Goal: Task Accomplishment & Management: Manage account settings

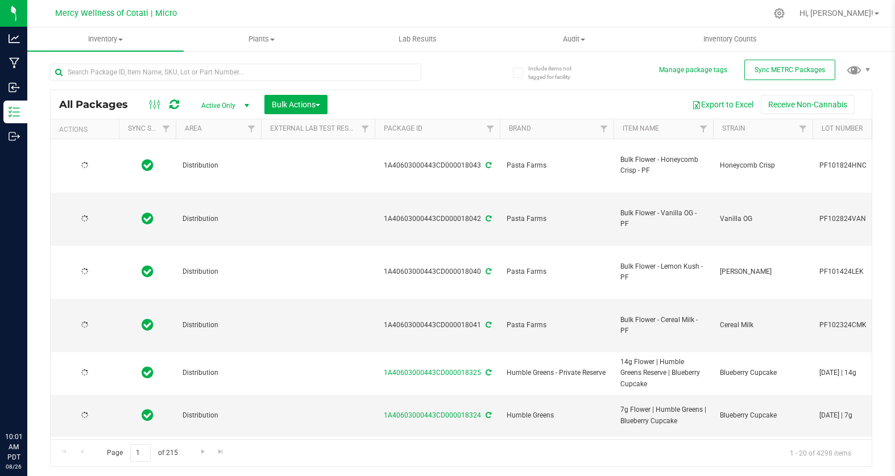
type input "[DATE]"
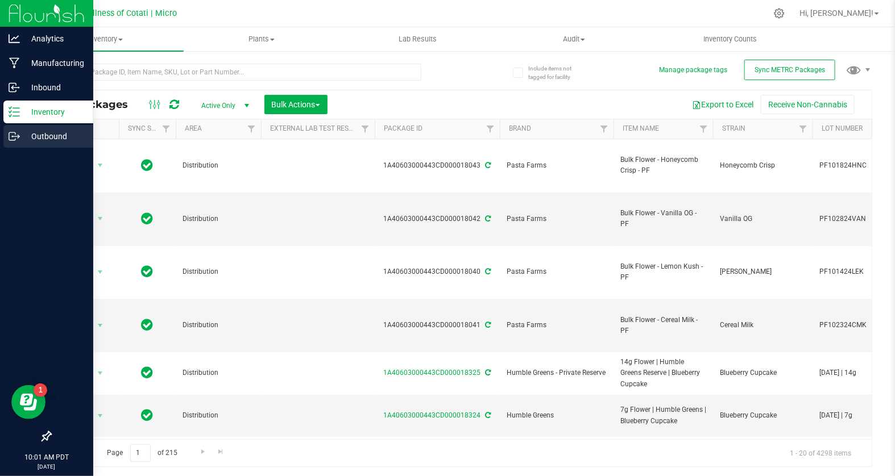
click at [26, 136] on p "Outbound" at bounding box center [54, 137] width 68 height 14
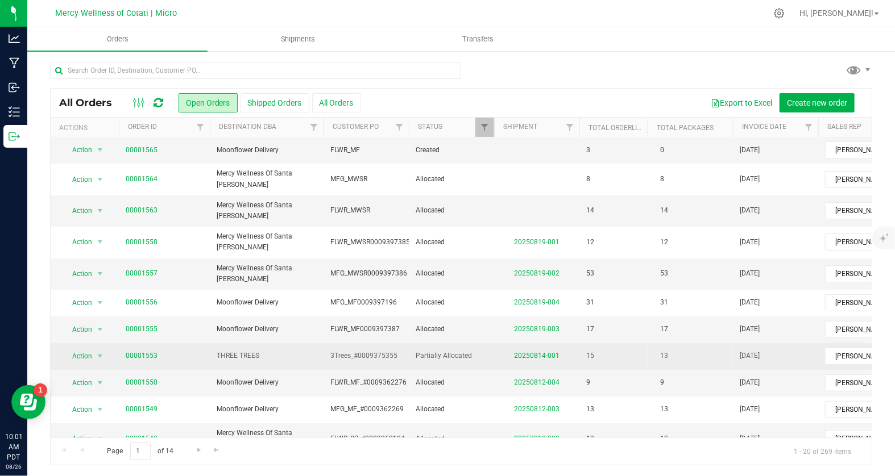
scroll to position [25, 0]
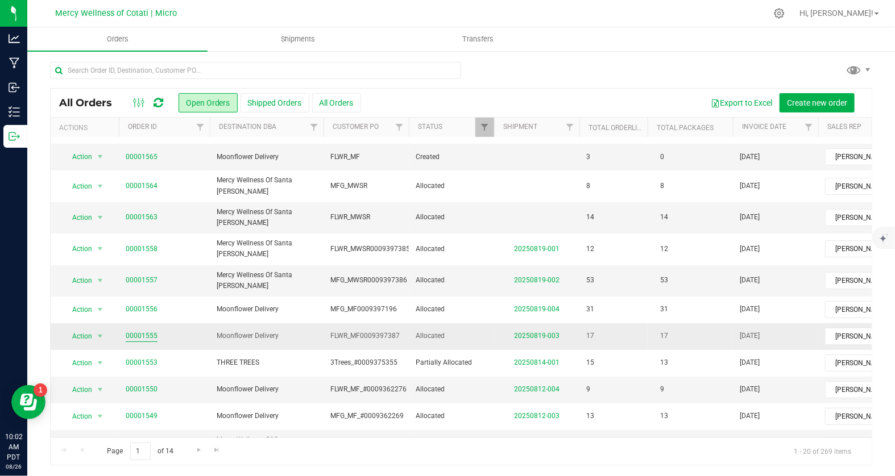
click at [140, 331] on link "00001555" at bounding box center [142, 336] width 32 height 11
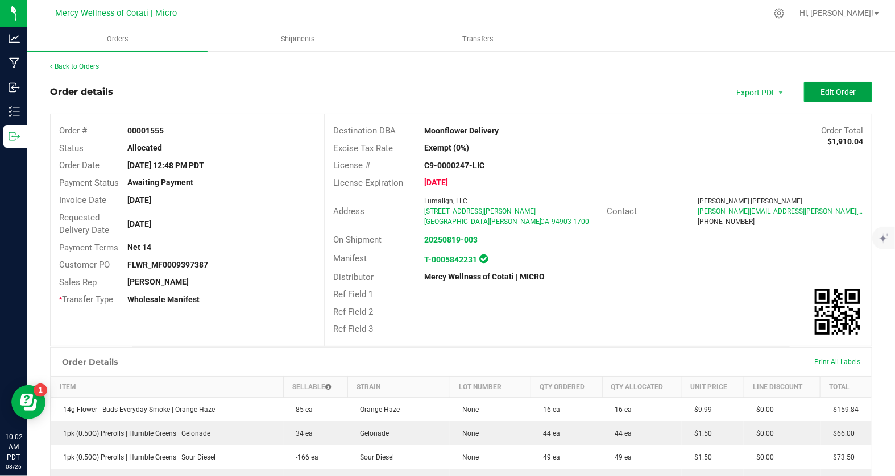
click at [819, 85] on button "Edit Order" at bounding box center [838, 92] width 68 height 20
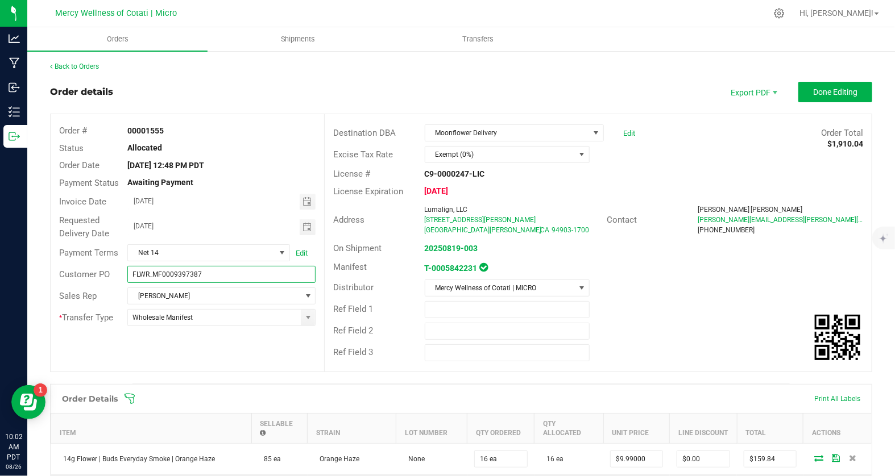
click at [162, 273] on input "FLWR_MF0009397387" at bounding box center [221, 274] width 188 height 17
type input "FLWR_MF_#0009397387"
click at [246, 230] on input "[DATE]" at bounding box center [213, 226] width 171 height 14
click at [318, 102] on outbound-order-header "Order details Export PDF Done Editing Order # 00001555 Status Allocated Order D…" at bounding box center [461, 233] width 822 height 302
click at [834, 90] on span "Done Editing" at bounding box center [835, 92] width 44 height 9
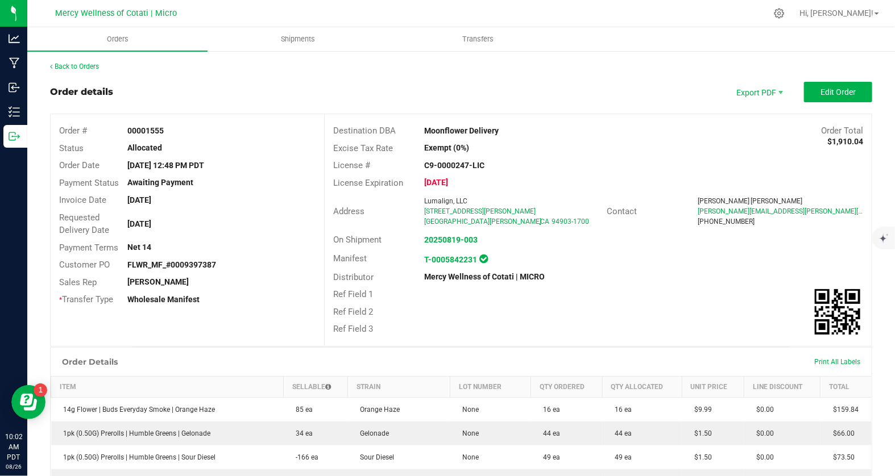
drag, startPoint x: 128, startPoint y: 265, endPoint x: 228, endPoint y: 267, distance: 100.1
click at [228, 267] on div "FLWR_MF_#0009397387" at bounding box center [221, 265] width 205 height 12
copy strong "FLWR_MF_#0009397387"
click at [756, 96] on span "Export PDF" at bounding box center [758, 92] width 68 height 20
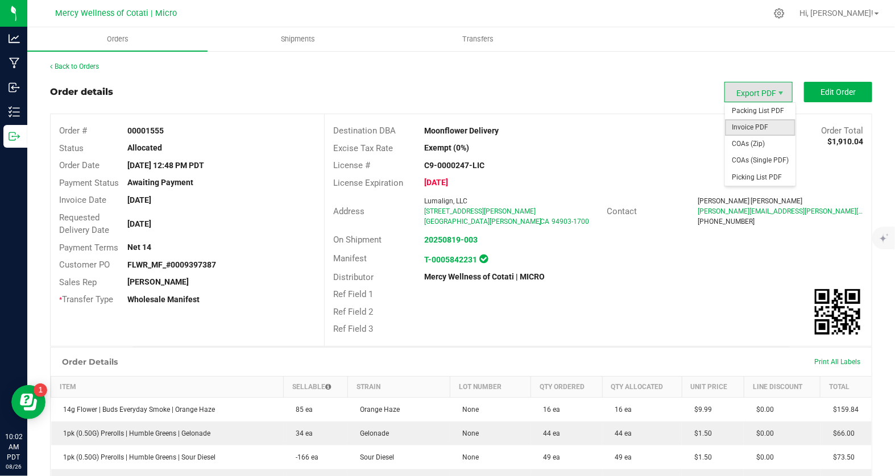
click at [760, 126] on span "Invoice PDF" at bounding box center [760, 127] width 70 height 16
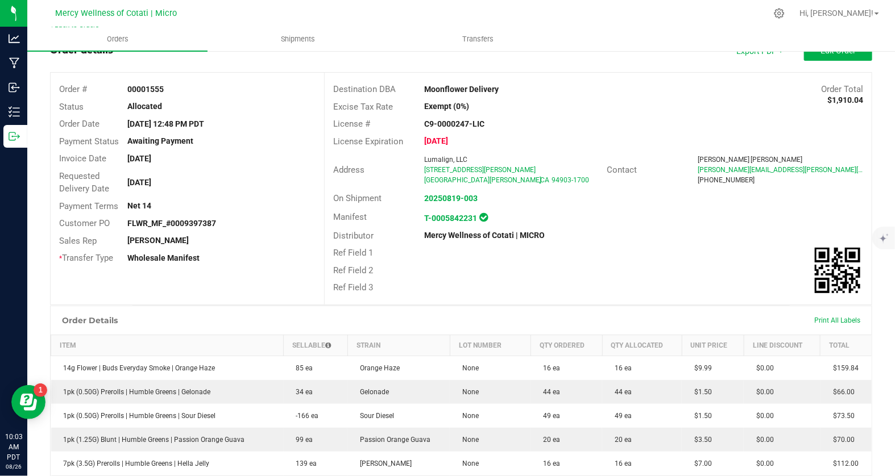
scroll to position [41, 0]
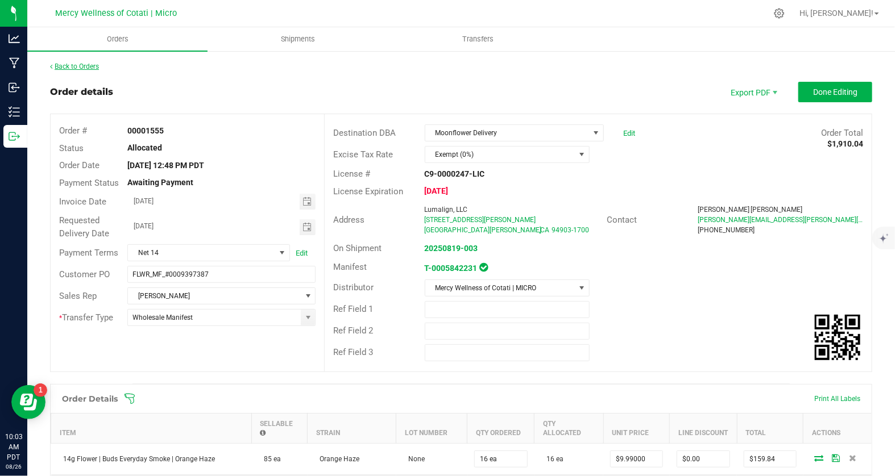
click at [87, 66] on link "Back to Orders" at bounding box center [74, 67] width 49 height 8
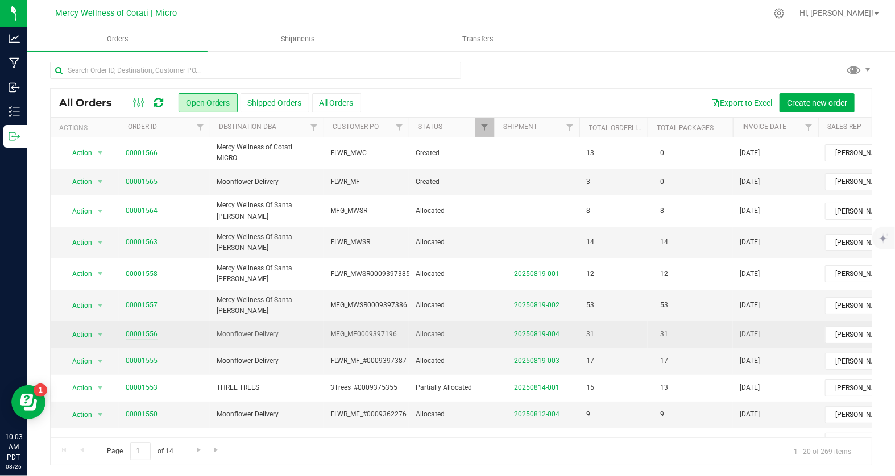
click at [139, 329] on link "00001556" at bounding box center [142, 334] width 32 height 11
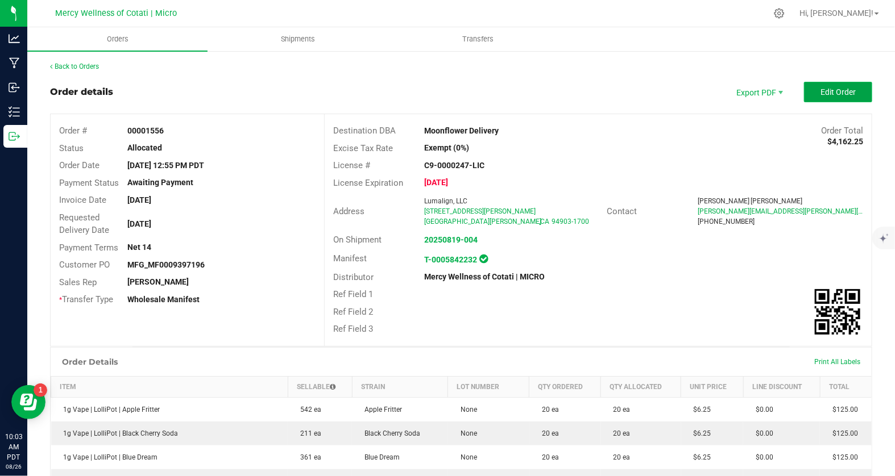
click at [825, 97] on button "Edit Order" at bounding box center [838, 92] width 68 height 20
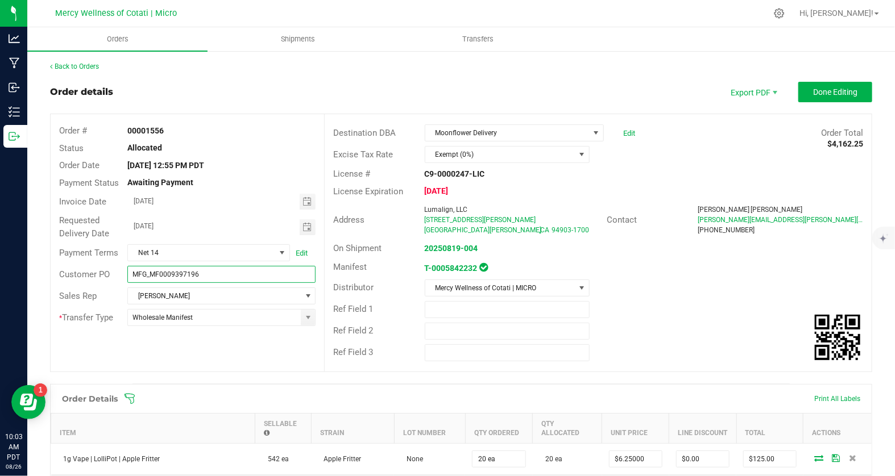
click at [160, 273] on input "MFG_MF0009397196" at bounding box center [221, 274] width 188 height 17
click at [228, 273] on input "MFG_MF_#0009397196" at bounding box center [221, 274] width 188 height 17
type input "MFG_MF_#0009397196"
drag, startPoint x: 220, startPoint y: 276, endPoint x: 127, endPoint y: 274, distance: 92.7
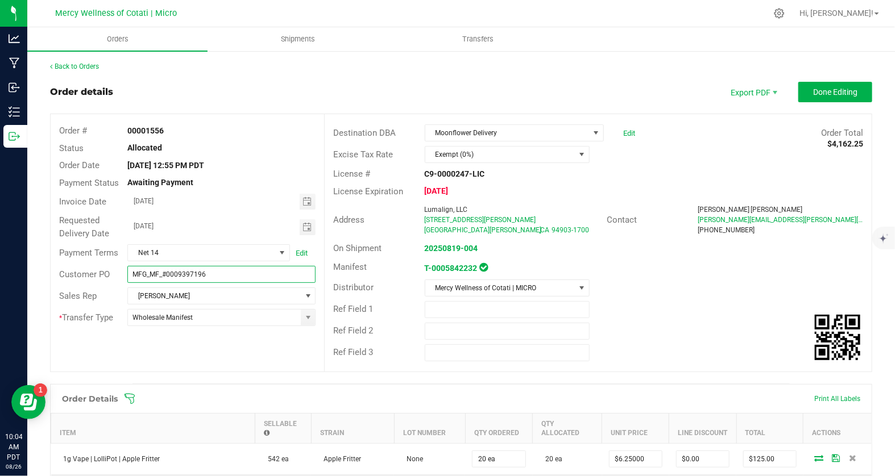
click at [127, 274] on input "MFG_MF_#0009397196" at bounding box center [221, 274] width 188 height 17
click at [815, 96] on span "Done Editing" at bounding box center [835, 92] width 44 height 9
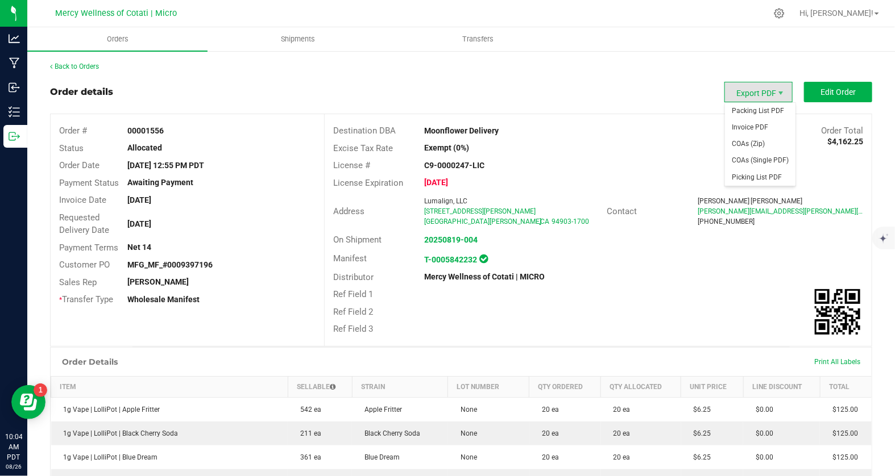
click at [771, 93] on span "Export PDF" at bounding box center [758, 92] width 68 height 20
click at [746, 128] on span "Invoice PDF" at bounding box center [760, 127] width 70 height 16
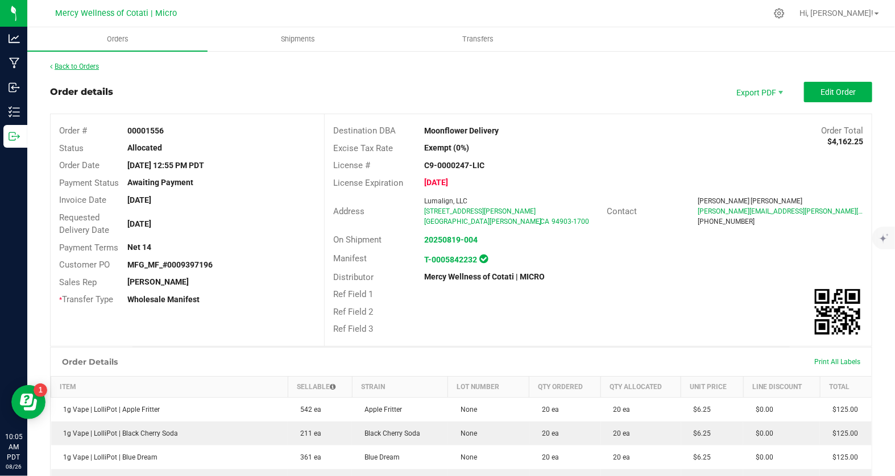
click at [69, 64] on link "Back to Orders" at bounding box center [74, 67] width 49 height 8
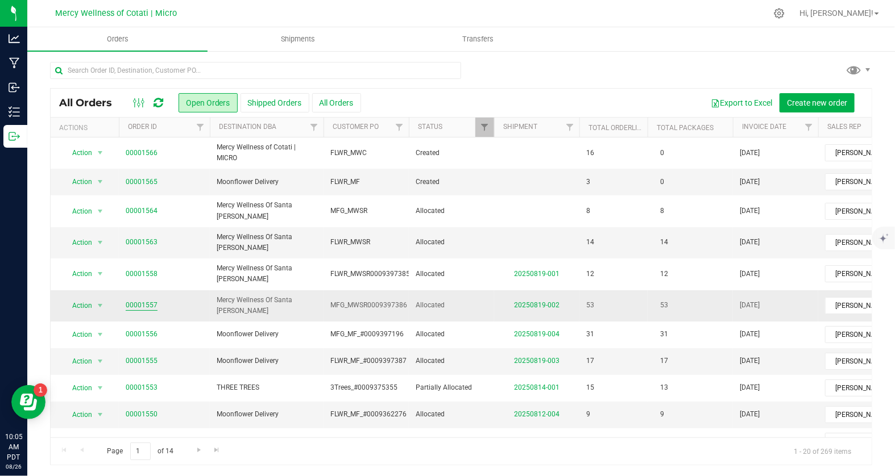
click at [132, 300] on link "00001557" at bounding box center [142, 305] width 32 height 11
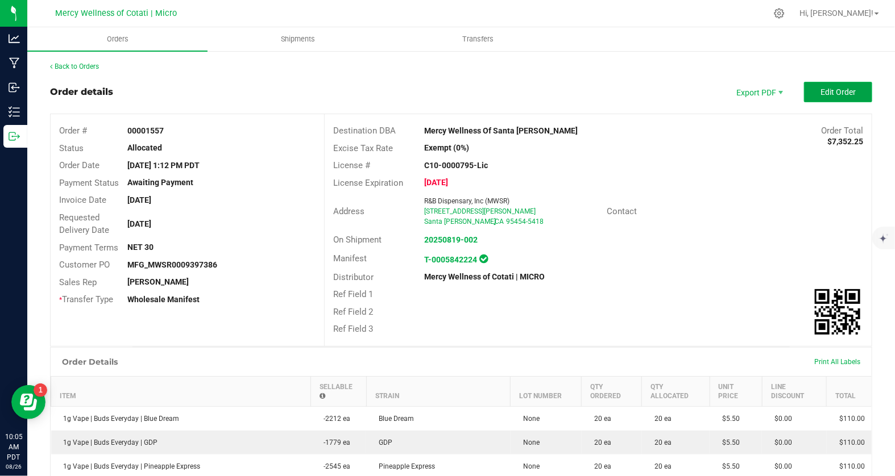
click at [850, 94] on span "Edit Order" at bounding box center [837, 92] width 35 height 9
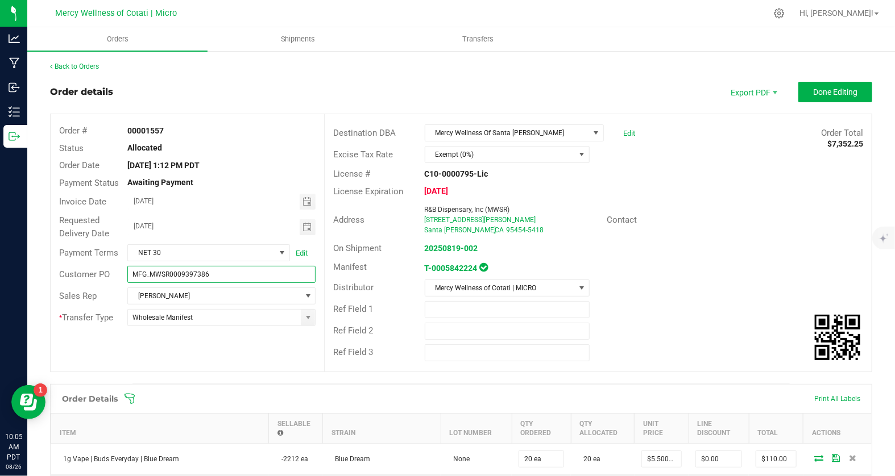
click at [169, 273] on input "MFG_MWSR0009397386" at bounding box center [221, 274] width 188 height 17
type input "MFG_MWSR_#0009397386"
click at [278, 170] on div "[DATE] 1:12 PM PDT" at bounding box center [221, 166] width 205 height 12
click at [242, 274] on input "MFG_MWSR_#0009397386" at bounding box center [221, 274] width 188 height 17
click at [849, 91] on span "Done Editing" at bounding box center [835, 92] width 44 height 9
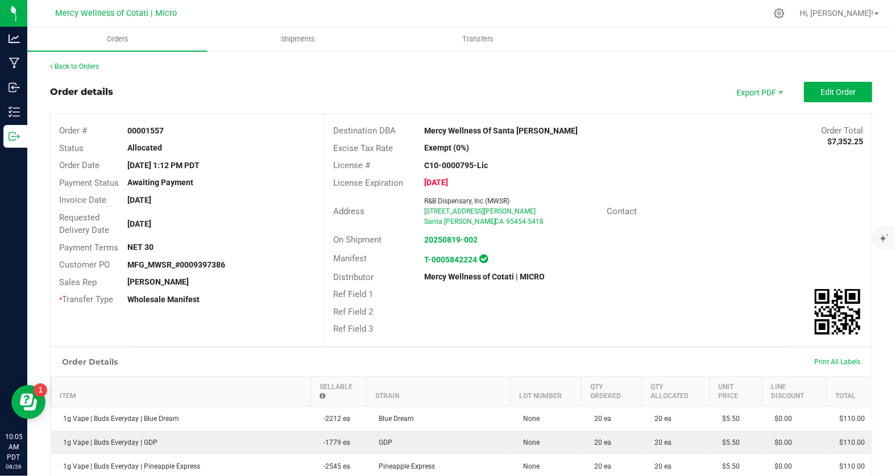
drag, startPoint x: 226, startPoint y: 265, endPoint x: 127, endPoint y: 264, distance: 98.9
click at [127, 264] on div "MFG_MWSR_#0009397386" at bounding box center [221, 265] width 205 height 12
copy strong "MFG_MWSR_#0009397386"
click at [592, 84] on div "Order details Export PDF Edit Order" at bounding box center [461, 92] width 822 height 20
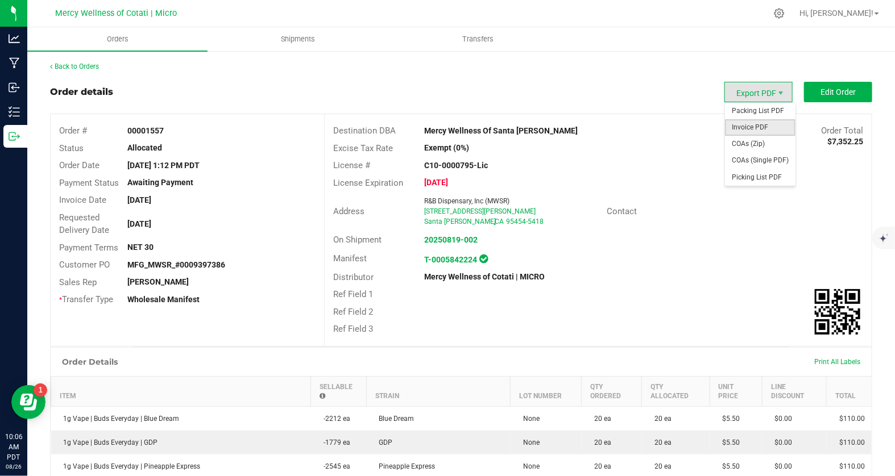
click at [774, 128] on span "Invoice PDF" at bounding box center [760, 127] width 70 height 16
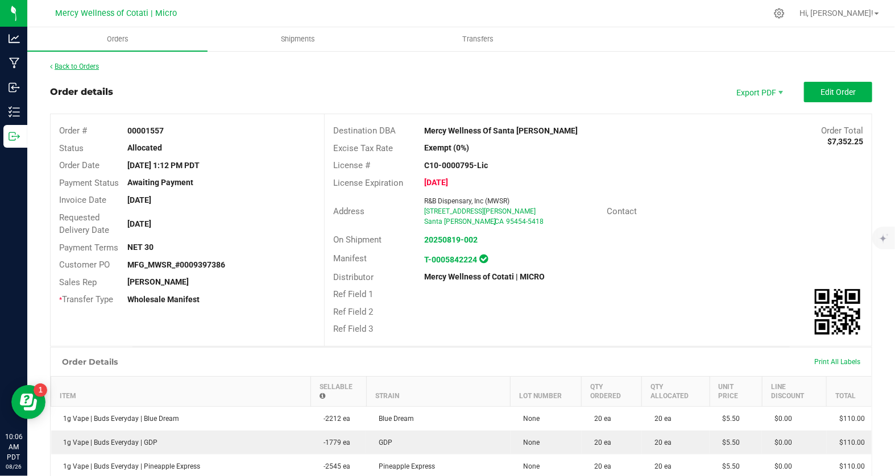
click at [83, 69] on link "Back to Orders" at bounding box center [74, 67] width 49 height 8
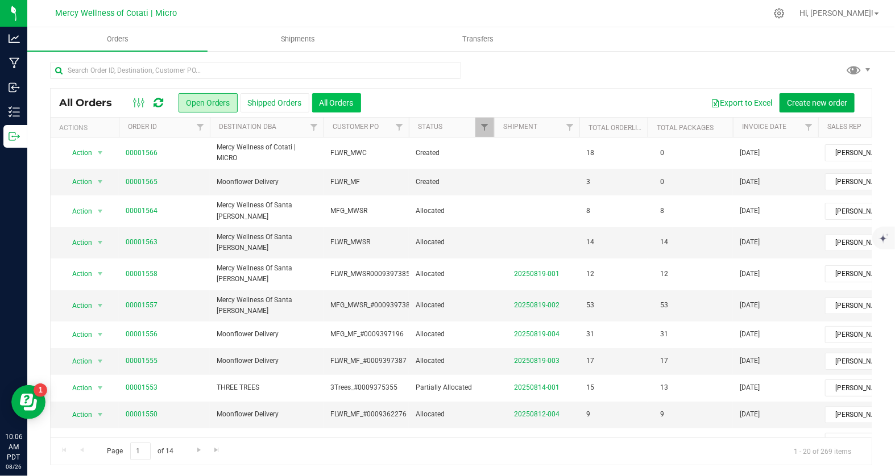
click at [327, 99] on button "All Orders" at bounding box center [336, 102] width 49 height 19
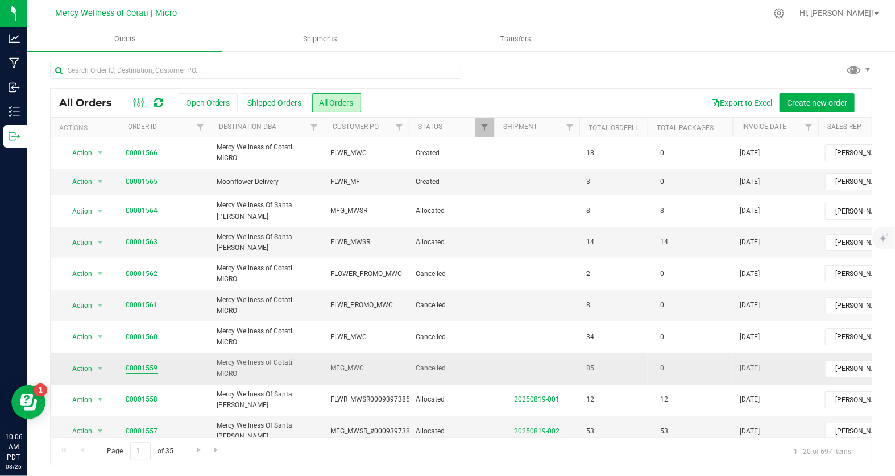
click at [139, 363] on link "00001559" at bounding box center [142, 368] width 32 height 11
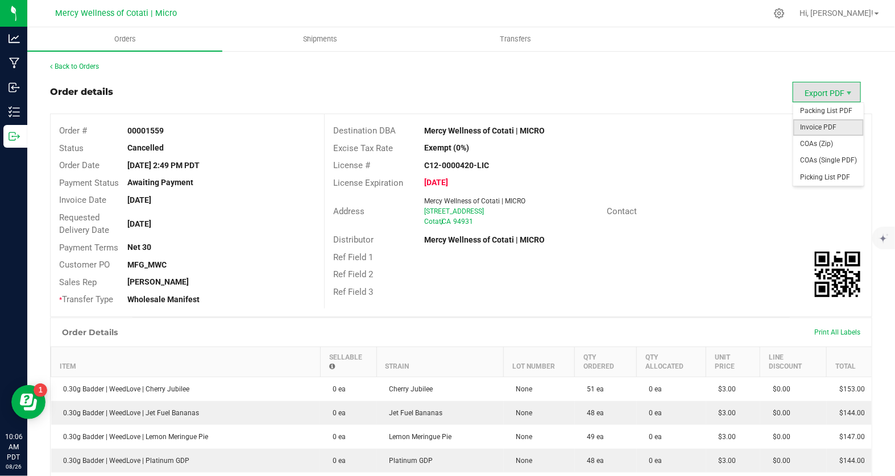
click at [825, 124] on span "Invoice PDF" at bounding box center [828, 127] width 70 height 16
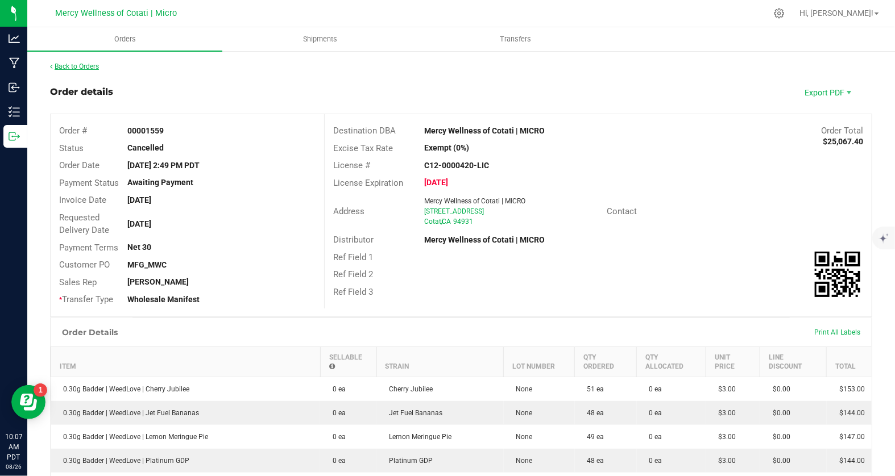
click at [61, 67] on link "Back to Orders" at bounding box center [74, 67] width 49 height 8
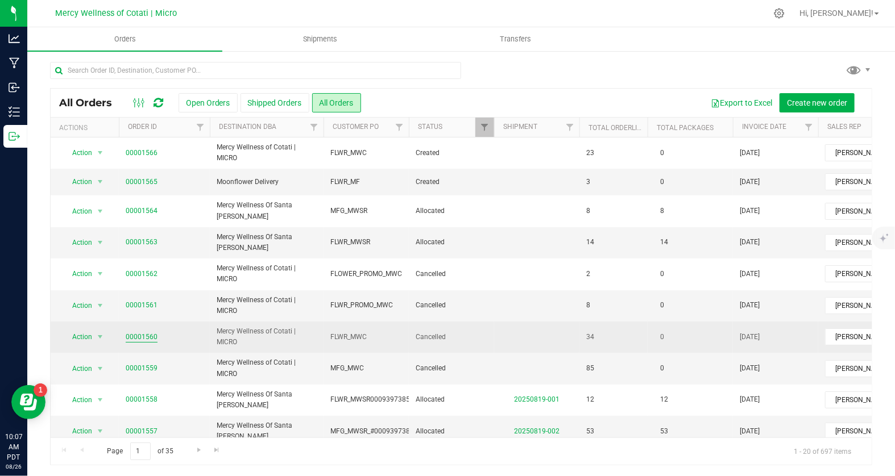
click at [144, 332] on link "00001560" at bounding box center [142, 337] width 32 height 11
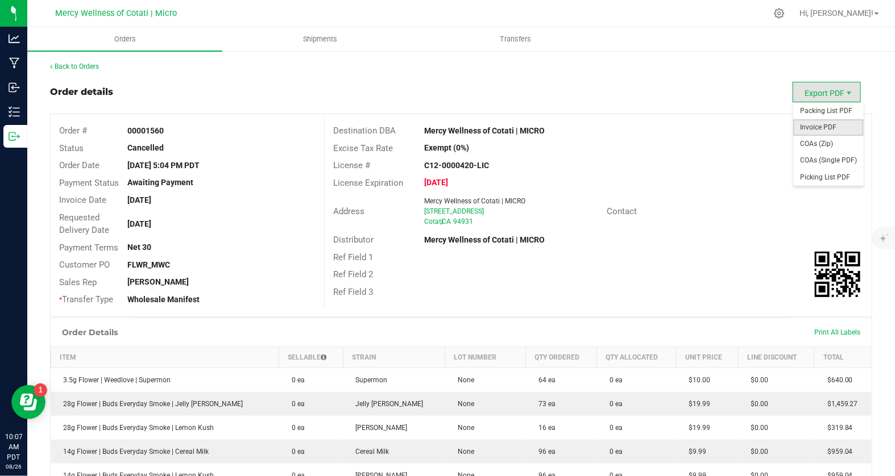
click at [817, 124] on span "Invoice PDF" at bounding box center [828, 127] width 70 height 16
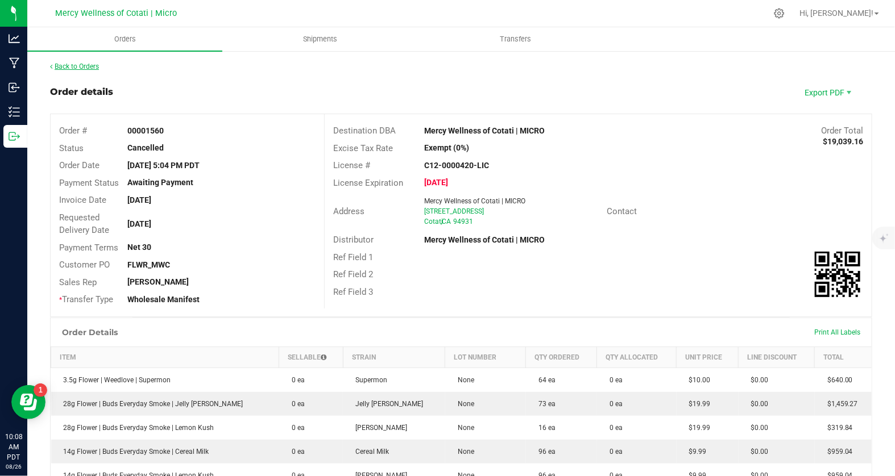
click at [88, 68] on link "Back to Orders" at bounding box center [74, 67] width 49 height 8
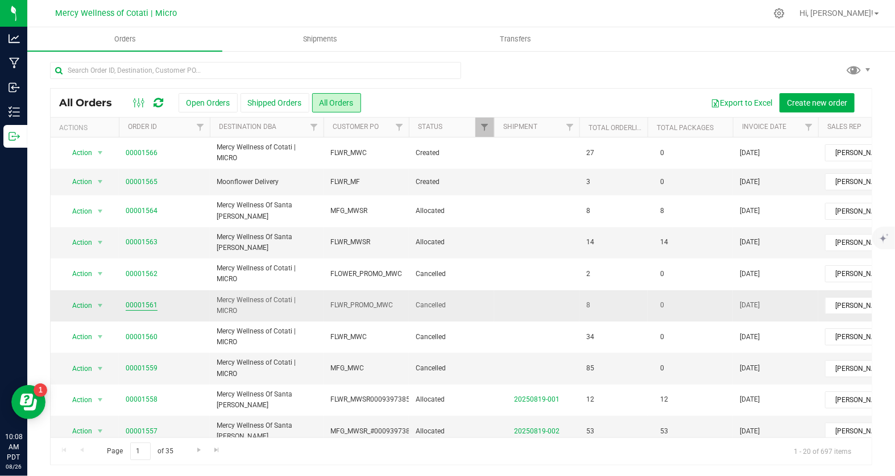
click at [131, 300] on link "00001561" at bounding box center [142, 305] width 32 height 11
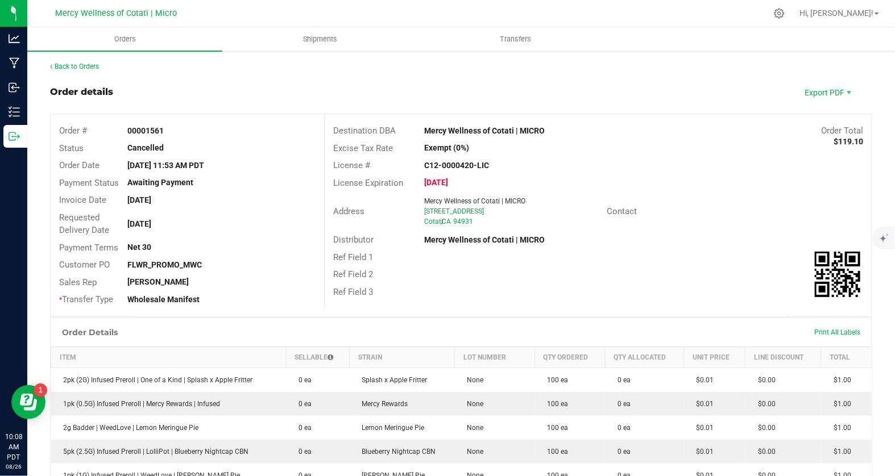
drag, startPoint x: 127, startPoint y: 265, endPoint x: 219, endPoint y: 263, distance: 91.6
click at [219, 263] on div "FLWR_PROMO_MWC" at bounding box center [221, 265] width 205 height 12
copy strong "FLWR_PROMO_MWC"
click at [672, 41] on ul "Orders Shipments Transfers" at bounding box center [474, 39] width 895 height 24
click at [819, 94] on span "Export PDF" at bounding box center [826, 92] width 68 height 20
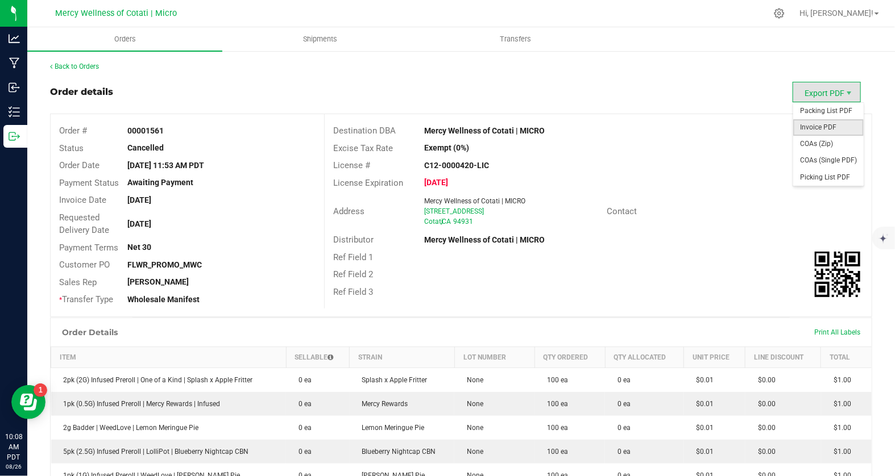
click at [810, 125] on span "Invoice PDF" at bounding box center [828, 127] width 70 height 16
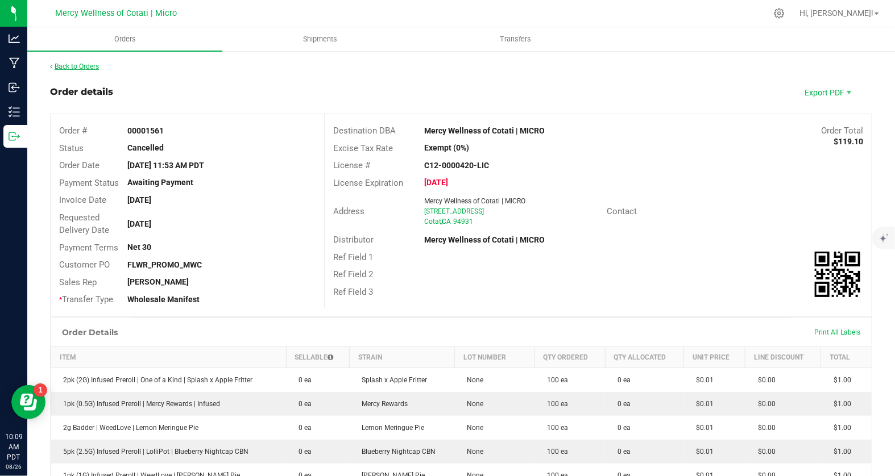
click at [65, 67] on link "Back to Orders" at bounding box center [74, 67] width 49 height 8
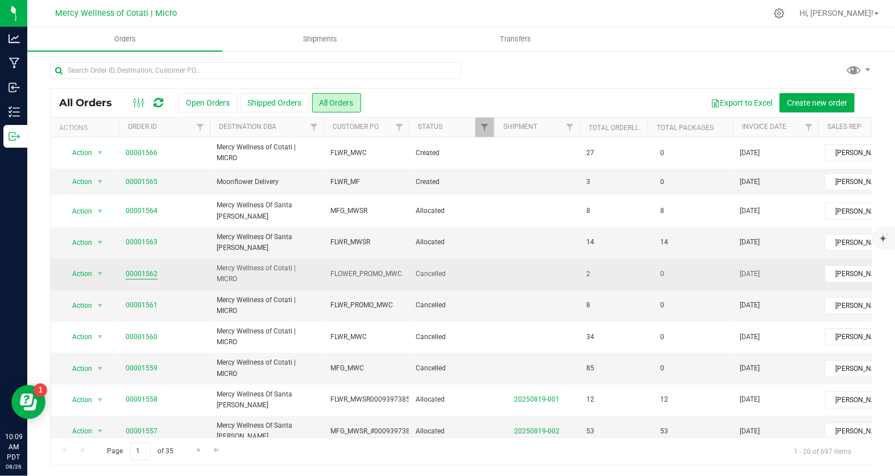
click at [140, 269] on link "00001562" at bounding box center [142, 274] width 32 height 11
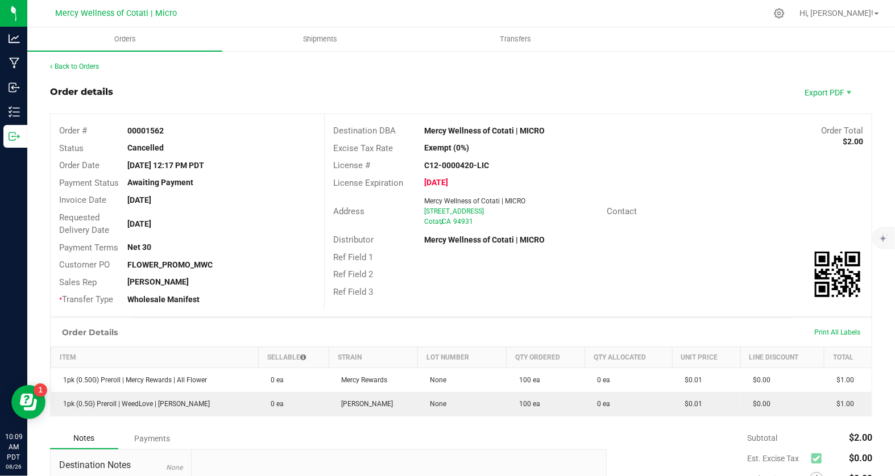
drag, startPoint x: 127, startPoint y: 263, endPoint x: 214, endPoint y: 263, distance: 87.0
click at [216, 263] on div "FLOWER_PROMO_MWC" at bounding box center [221, 265] width 205 height 12
copy strong "FLOWER_PROMO_MWC"
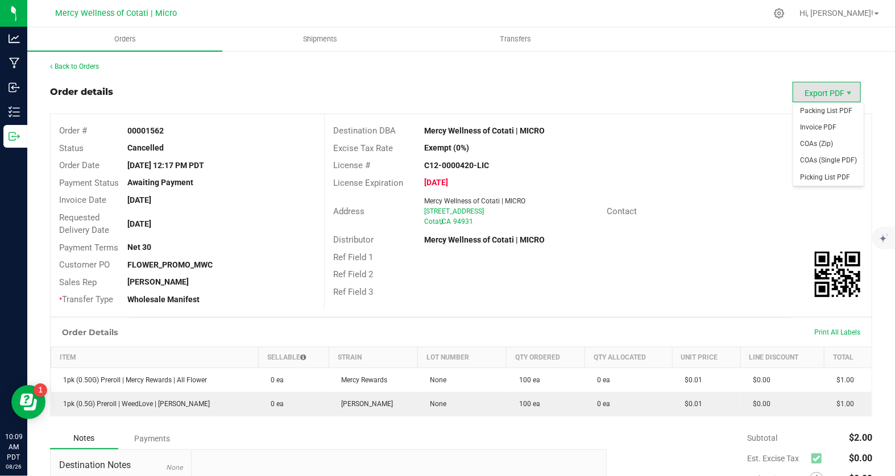
click at [813, 93] on span "Export PDF" at bounding box center [826, 92] width 68 height 20
click at [810, 125] on span "Invoice PDF" at bounding box center [828, 127] width 70 height 16
